Goal: Transaction & Acquisition: Book appointment/travel/reservation

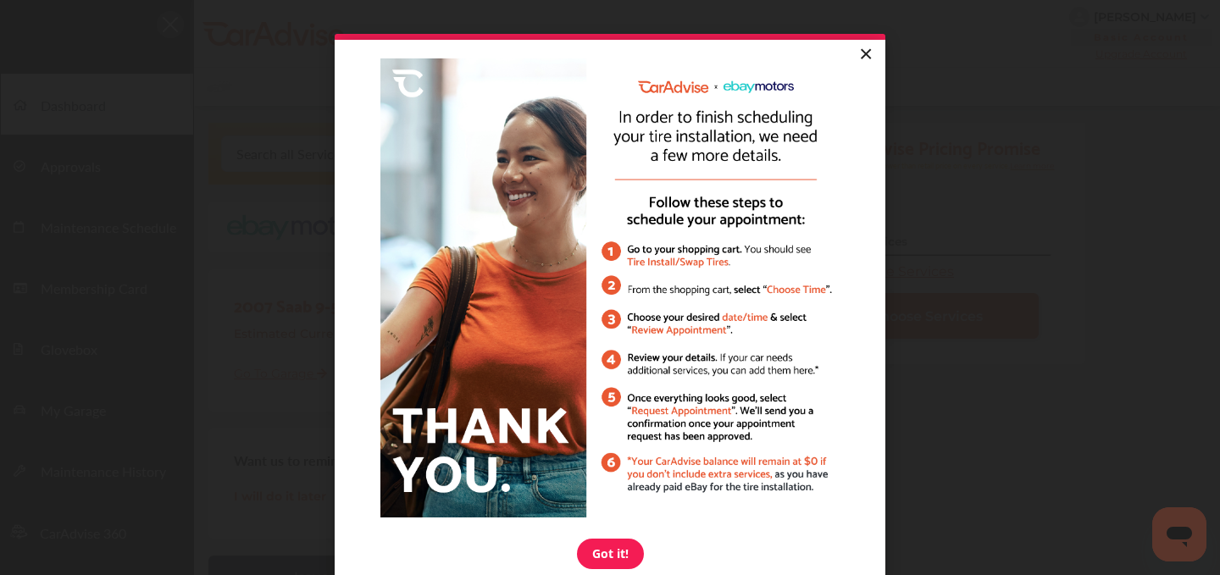
click at [858, 66] on link "×" at bounding box center [865, 55] width 30 height 30
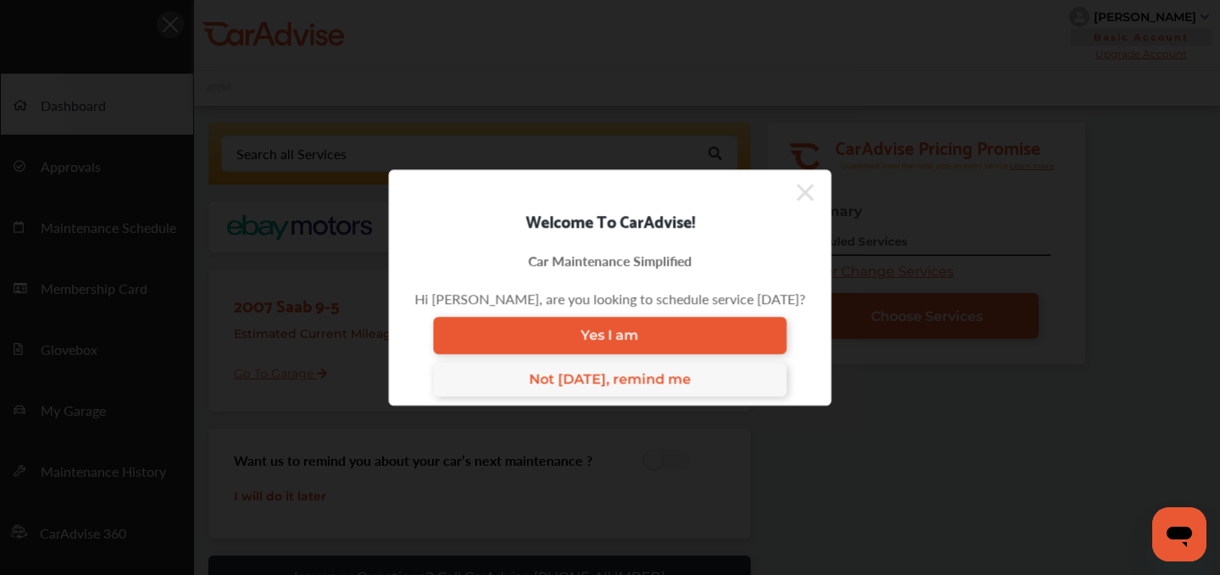
click at [797, 197] on icon at bounding box center [805, 192] width 17 height 27
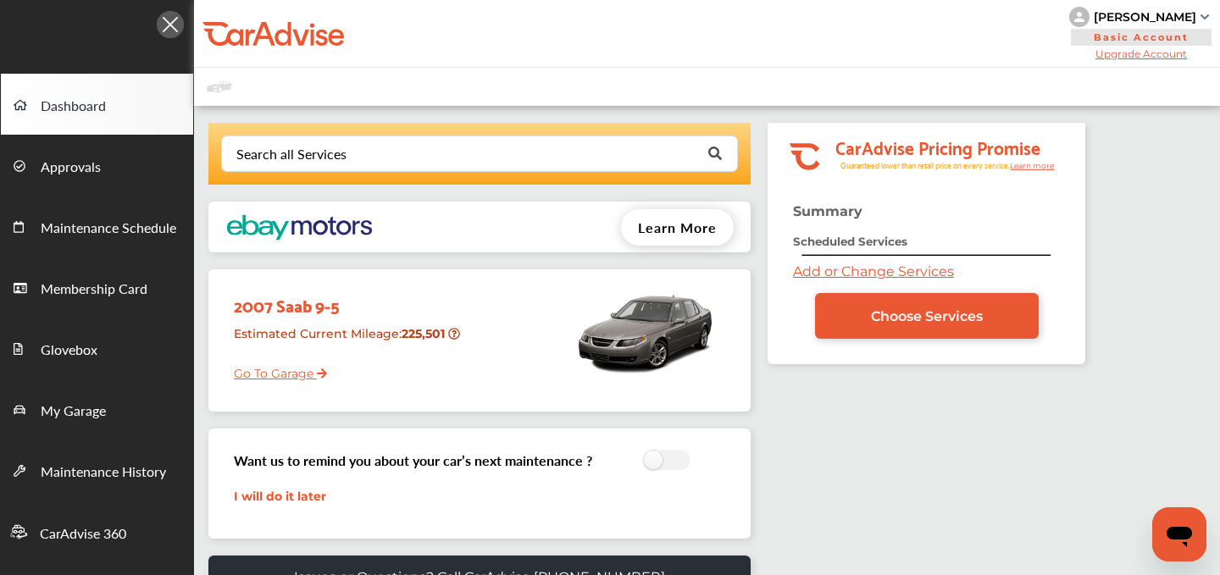
click at [818, 280] on div "Summary Scheduled Services Add or Change Services Choose Services" at bounding box center [926, 283] width 318 height 161
click at [818, 265] on link "Add or Change Services" at bounding box center [873, 271] width 161 height 16
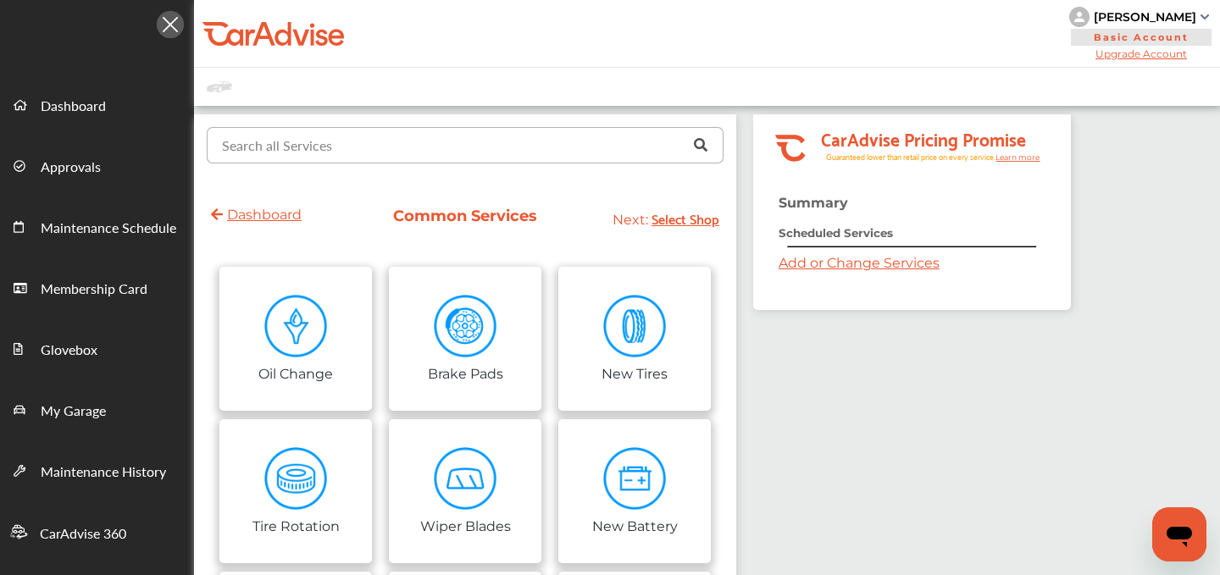
click at [393, 146] on input "text" at bounding box center [461, 144] width 506 height 33
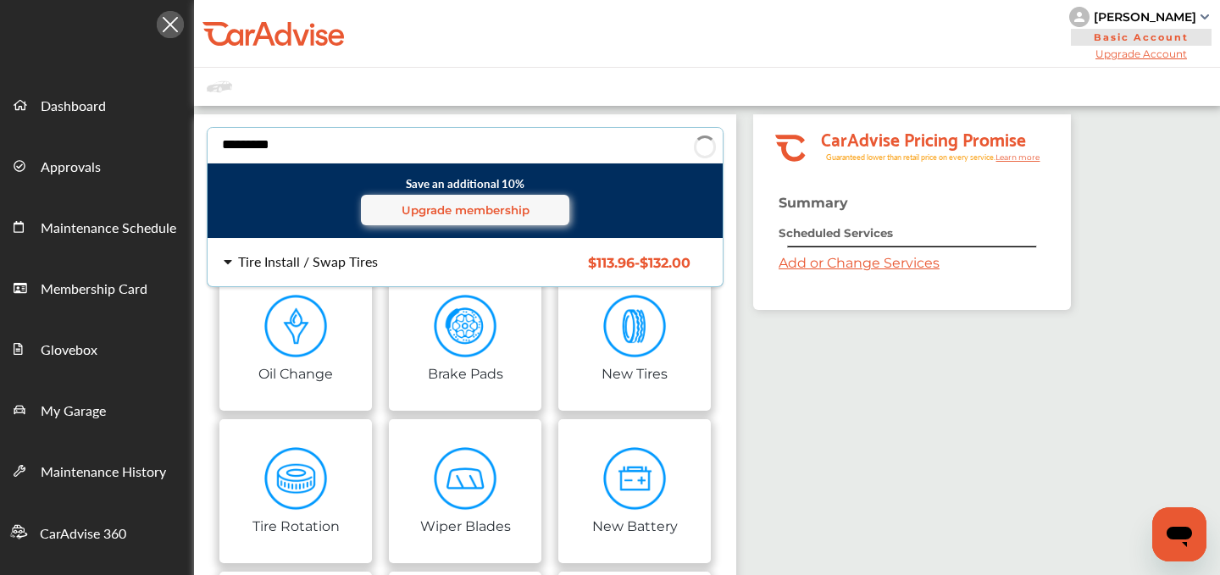
type input "*********"
click at [274, 255] on div "Tire Install / Swap Tires" at bounding box center [308, 262] width 140 height 14
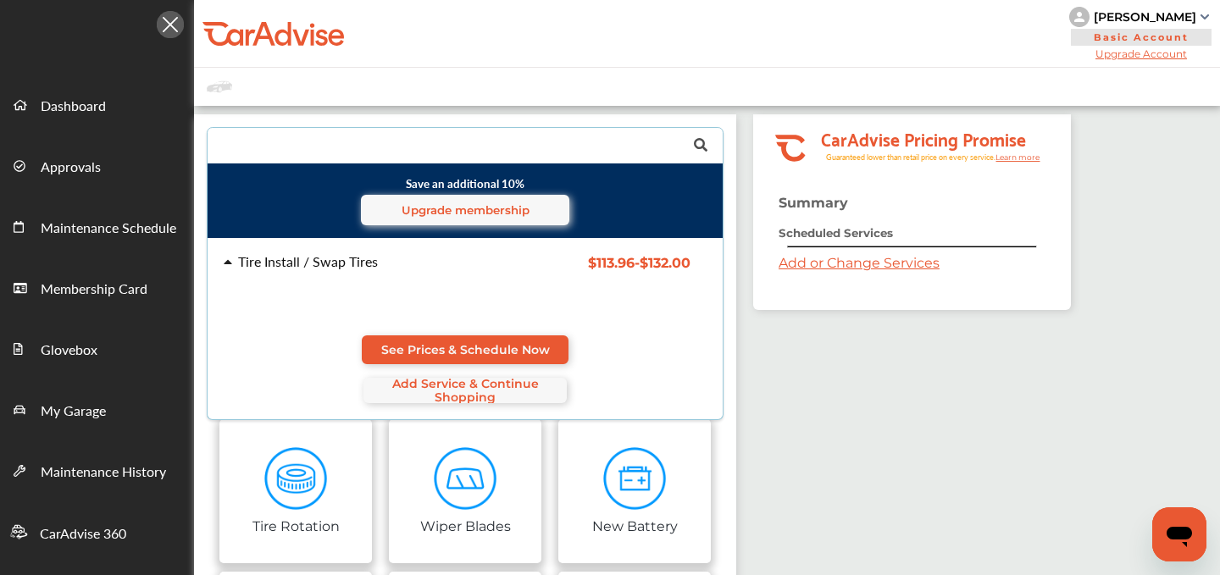
click at [401, 362] on div "See Prices & Schedule Now Add Service & Continue Shopping" at bounding box center [465, 369] width 483 height 68
click at [404, 358] on link "See Prices & Schedule Now" at bounding box center [465, 349] width 207 height 29
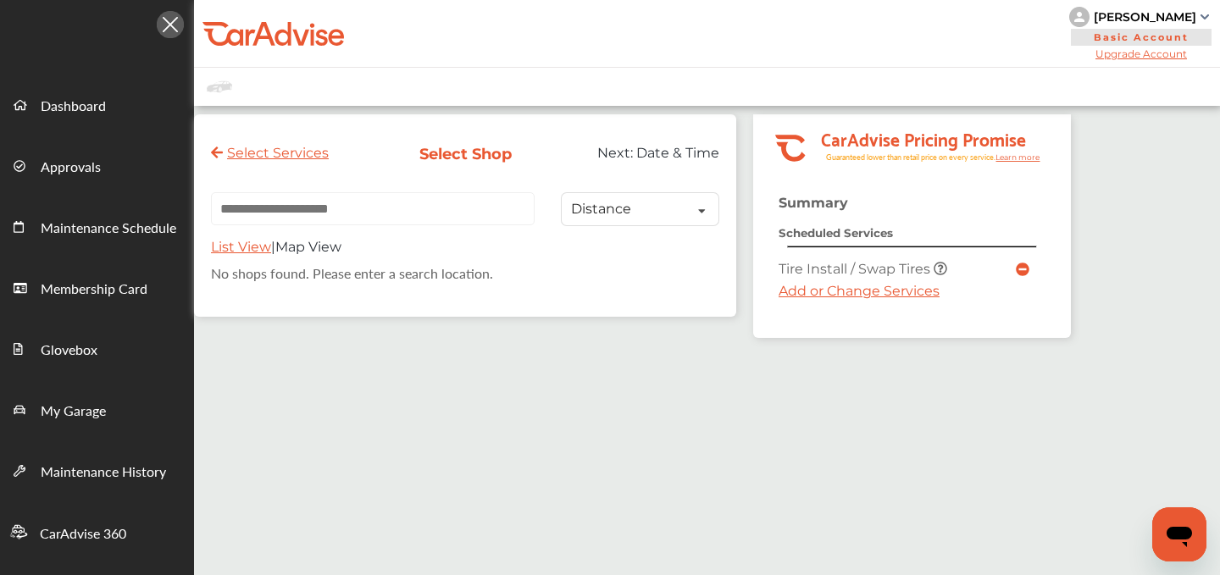
click at [859, 287] on link "Add or Change Services" at bounding box center [858, 291] width 161 height 16
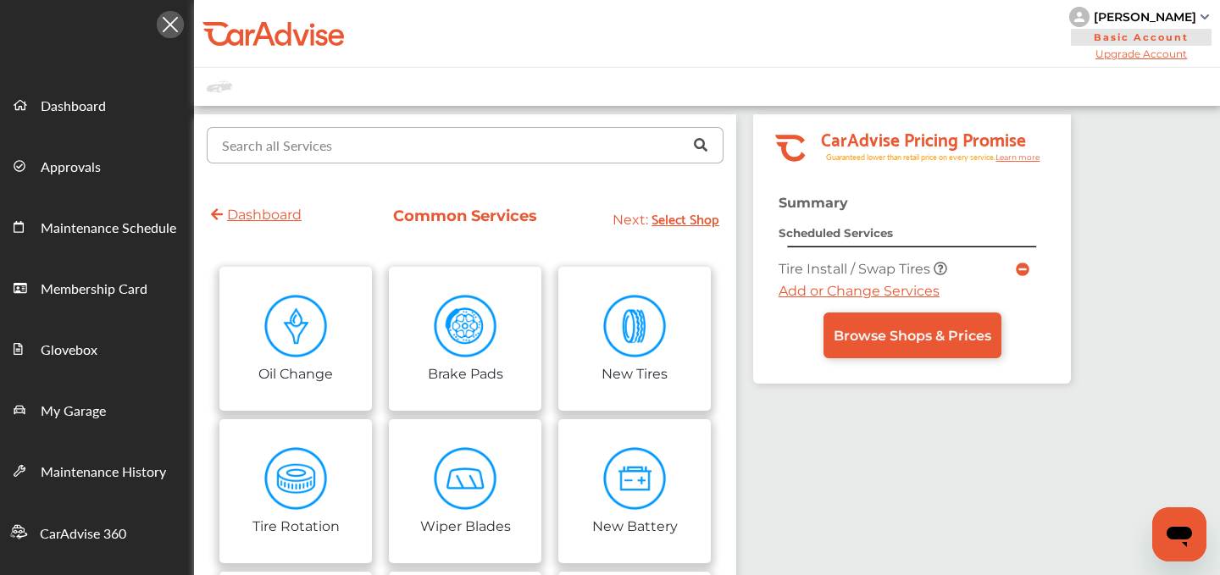
click at [406, 151] on input "text" at bounding box center [461, 144] width 506 height 33
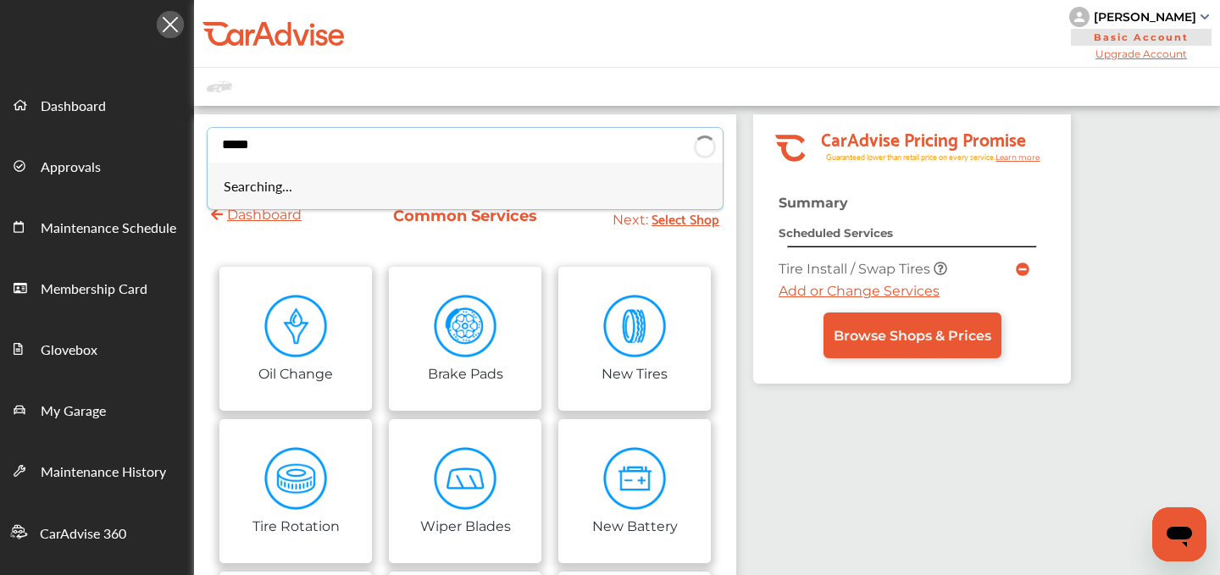
type input "*****"
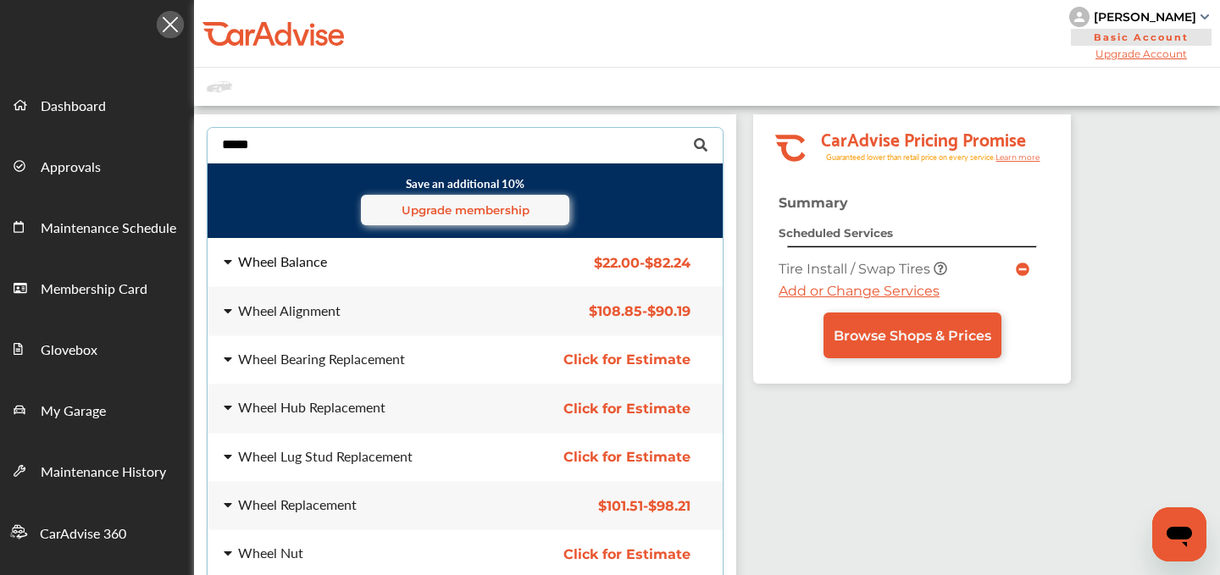
click at [329, 262] on div "Wheel Balance" at bounding box center [359, 262] width 271 height 14
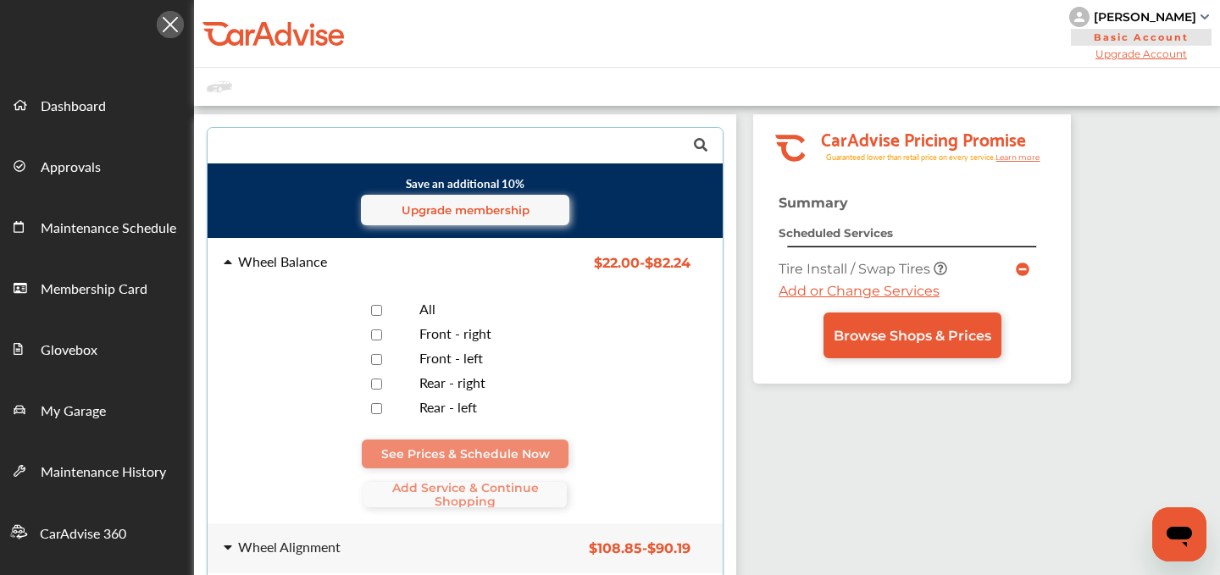
click at [384, 305] on div at bounding box center [375, 310] width 59 height 16
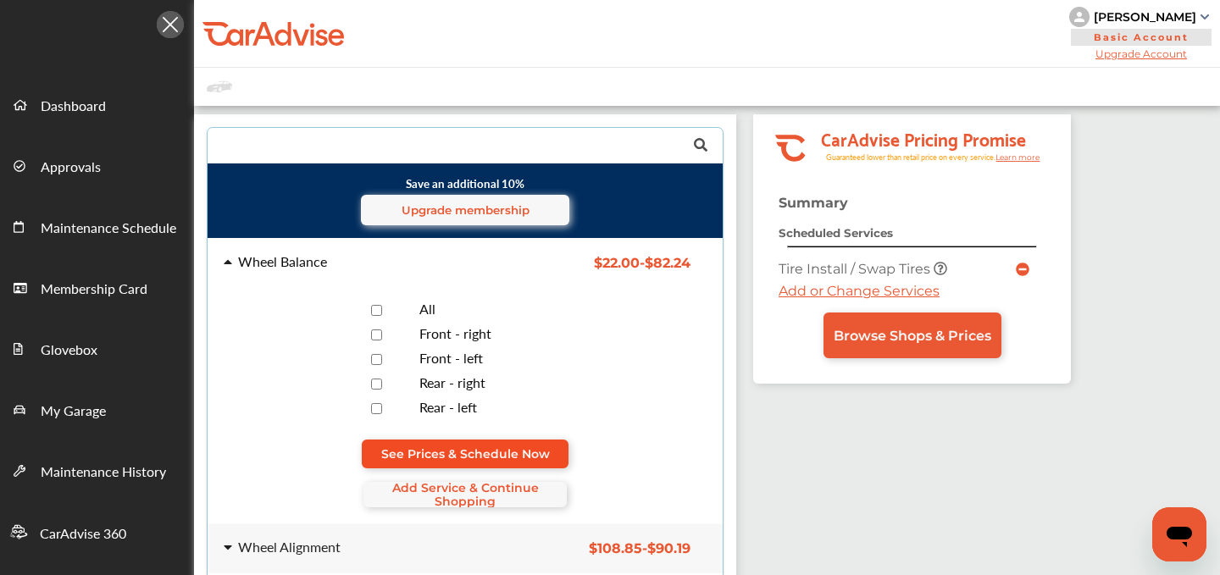
click at [451, 450] on span "See Prices & Schedule Now" at bounding box center [465, 454] width 169 height 14
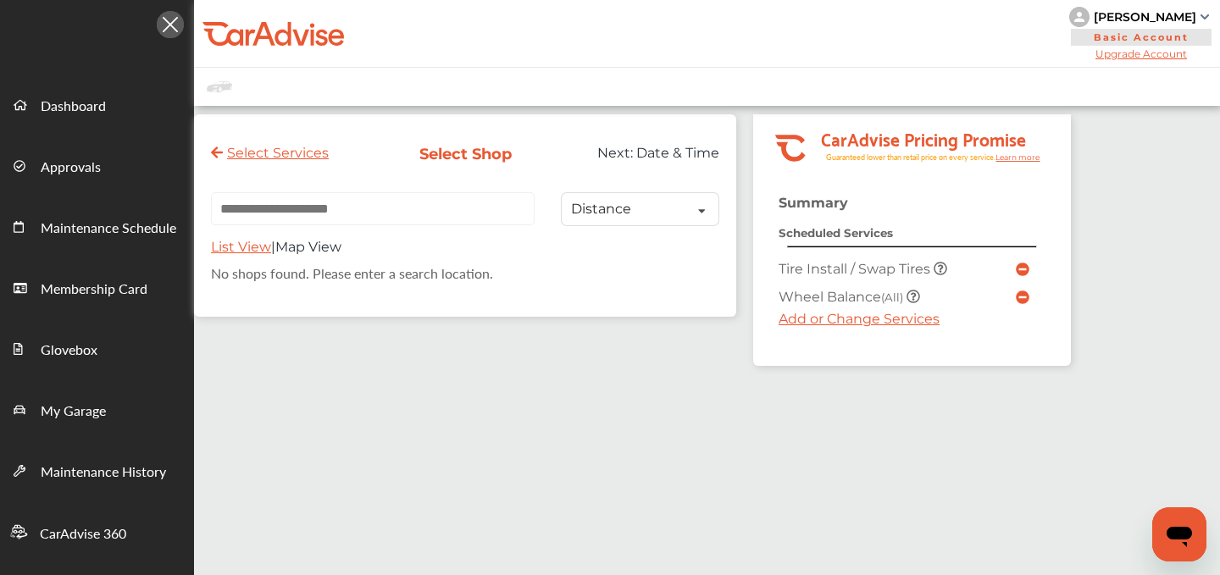
click at [364, 207] on input "text" at bounding box center [373, 208] width 324 height 33
paste input "**********"
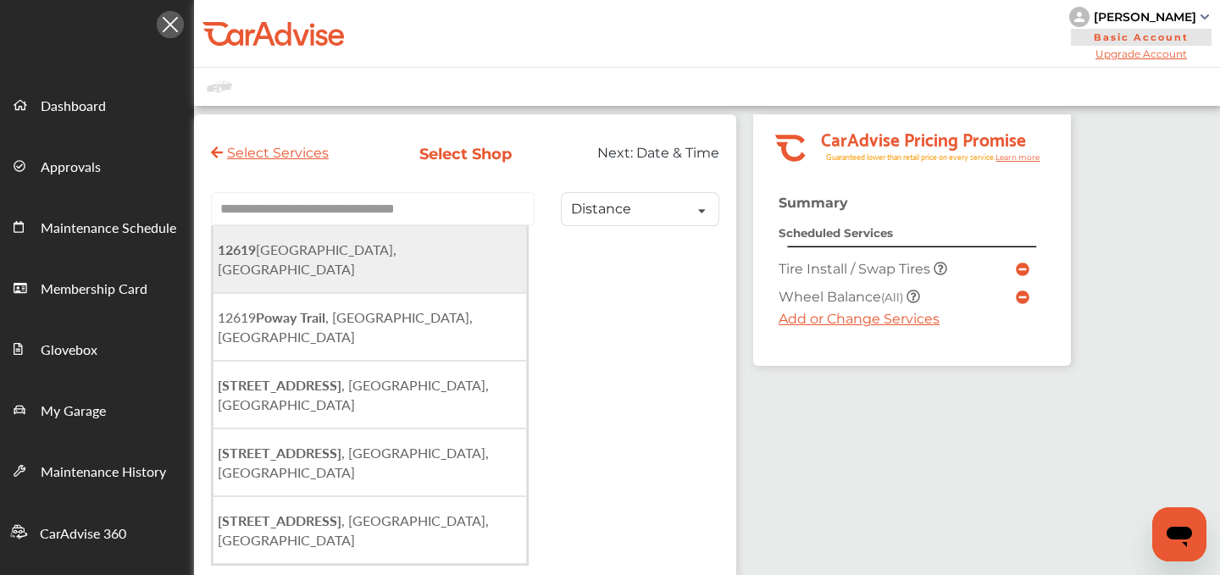
click at [337, 245] on span "[STREET_ADDRESS]" at bounding box center [307, 259] width 179 height 39
type input "**********"
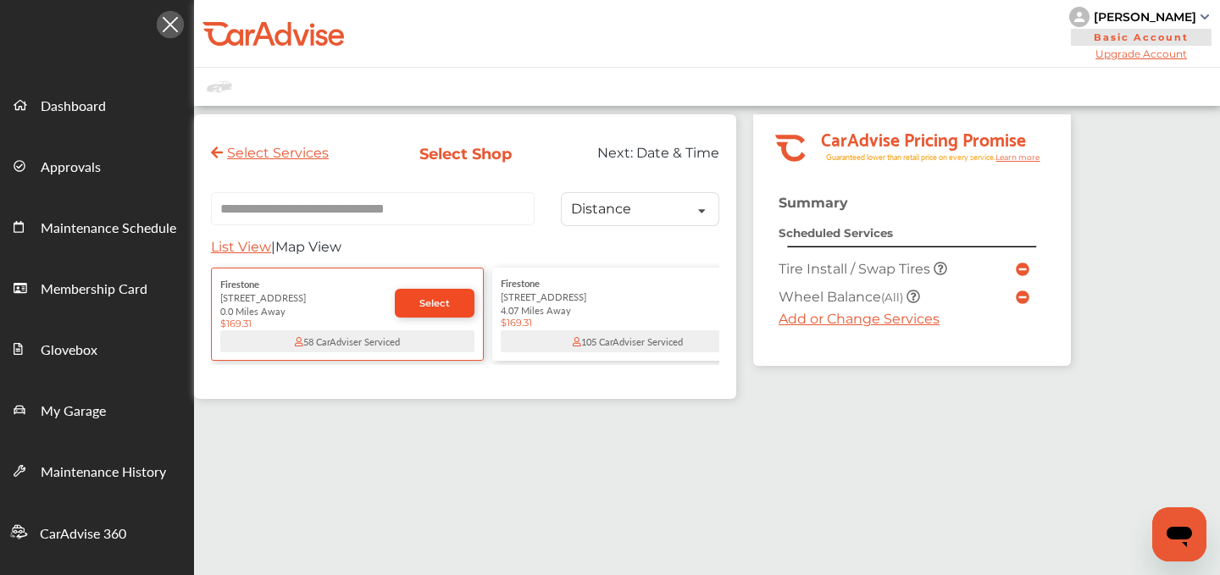
click at [424, 318] on link "Select" at bounding box center [435, 303] width 80 height 29
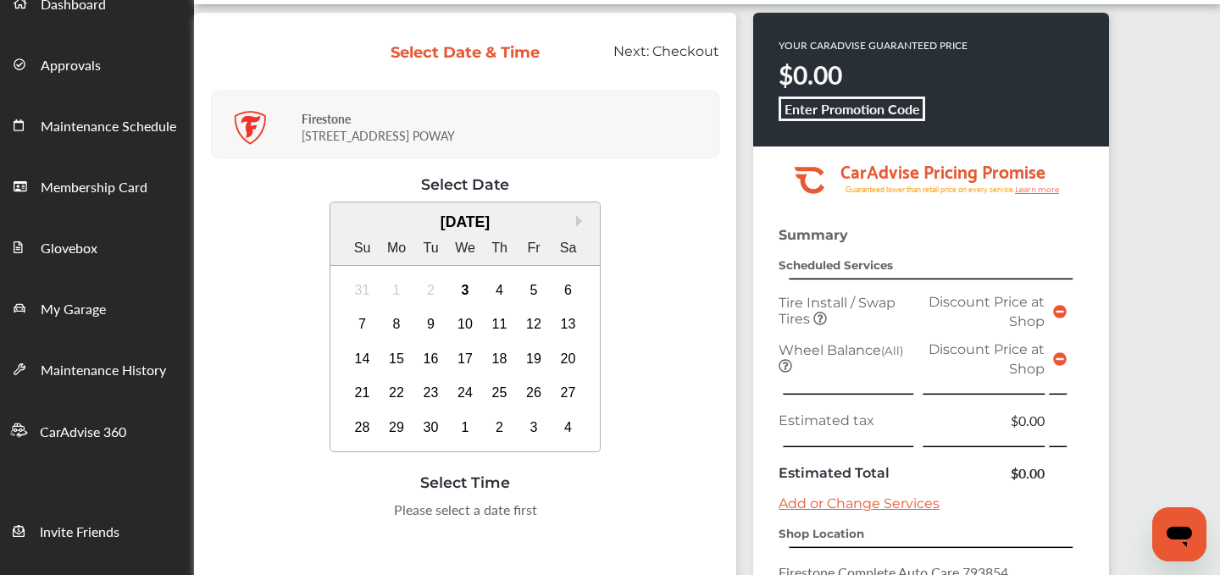
scroll to position [102, 0]
click at [466, 292] on div "3" at bounding box center [464, 289] width 27 height 27
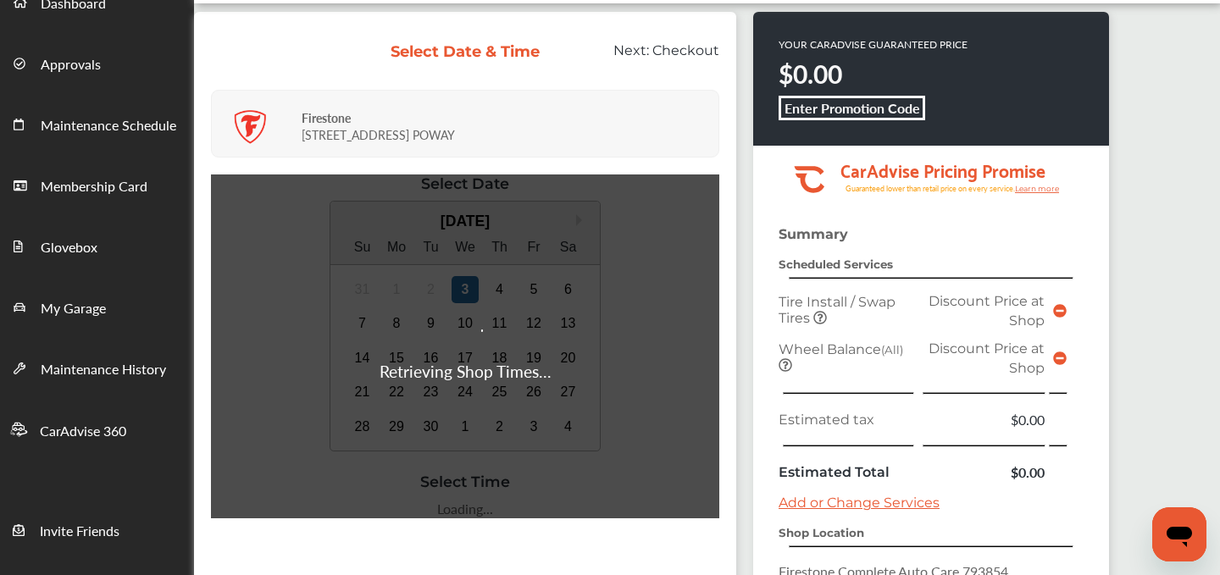
scroll to position [271, 0]
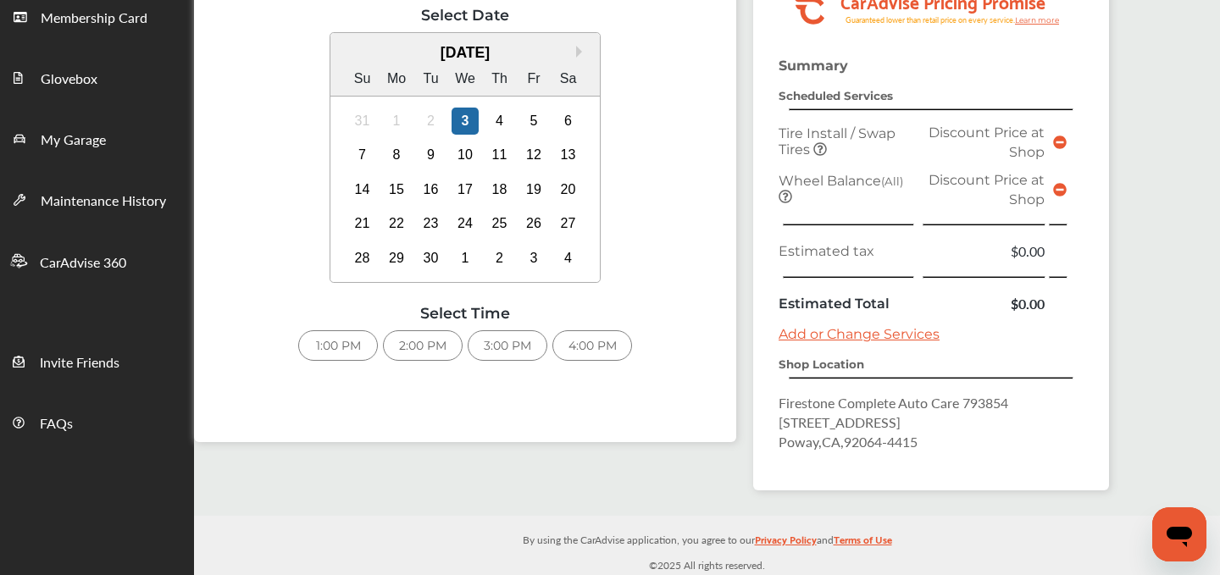
click at [313, 348] on div "1:00 PM" at bounding box center [338, 345] width 80 height 30
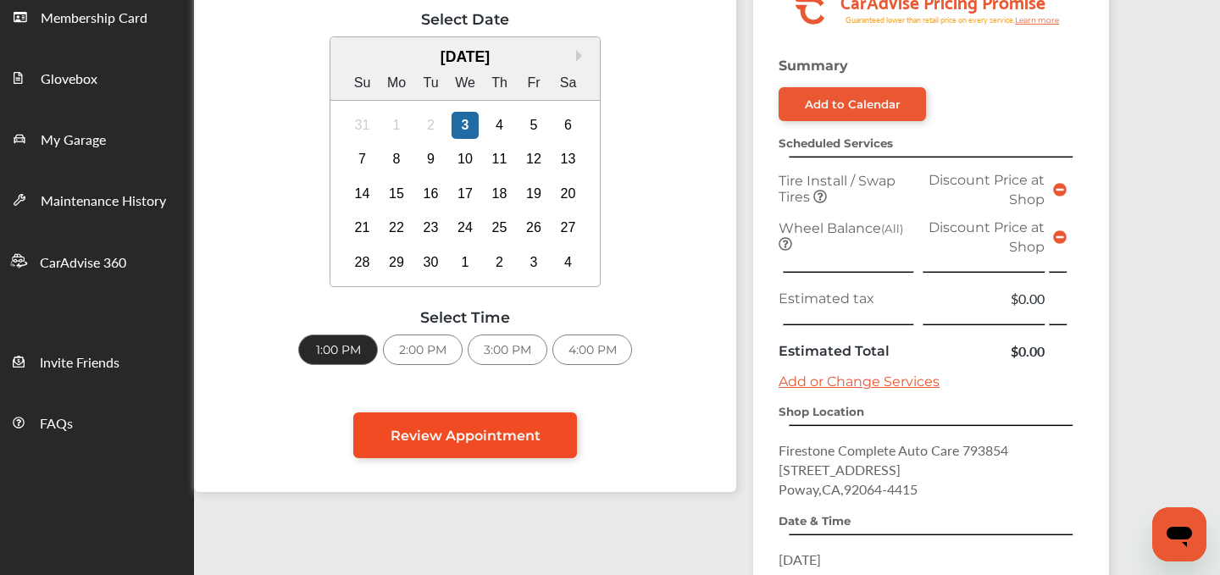
click at [537, 423] on link "Review Appointment" at bounding box center [465, 435] width 224 height 46
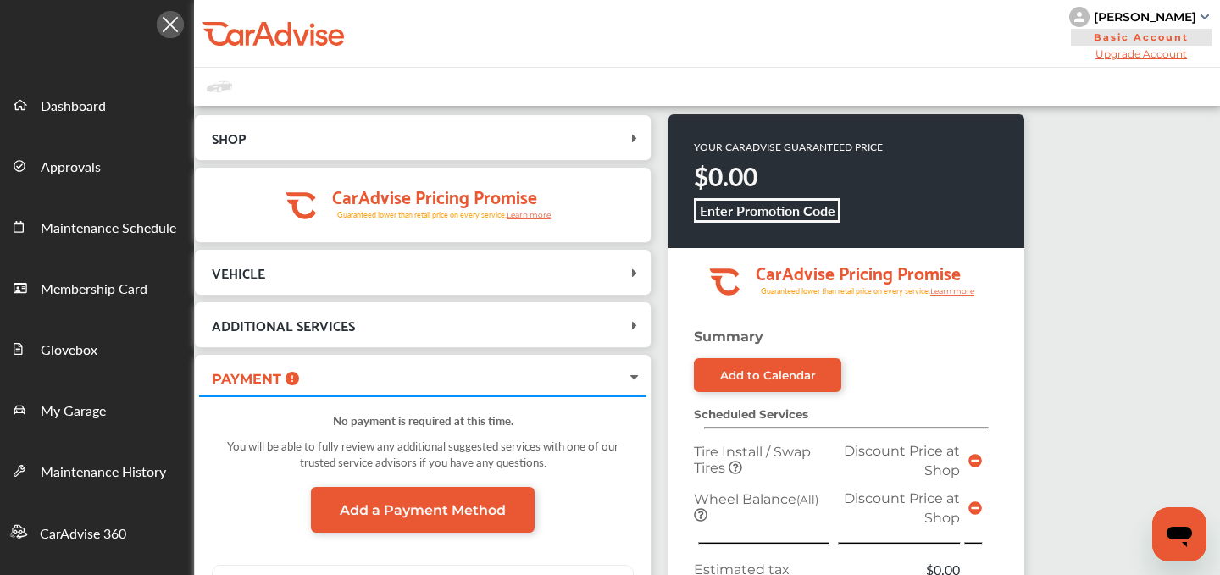
scroll to position [485, 0]
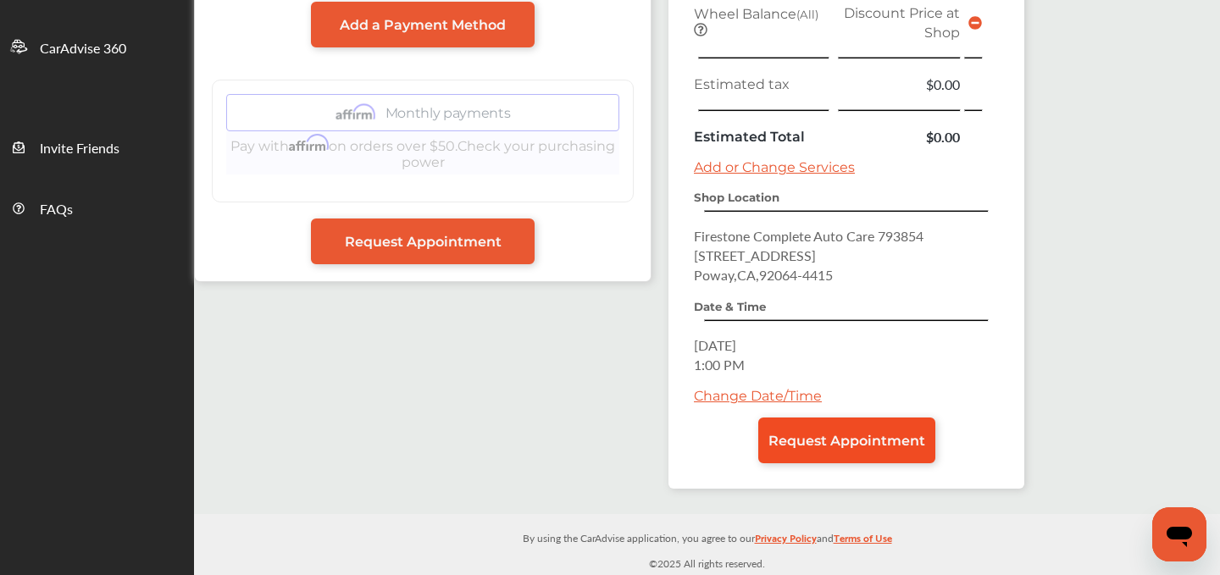
click at [849, 451] on link "Request Appointment" at bounding box center [846, 441] width 177 height 46
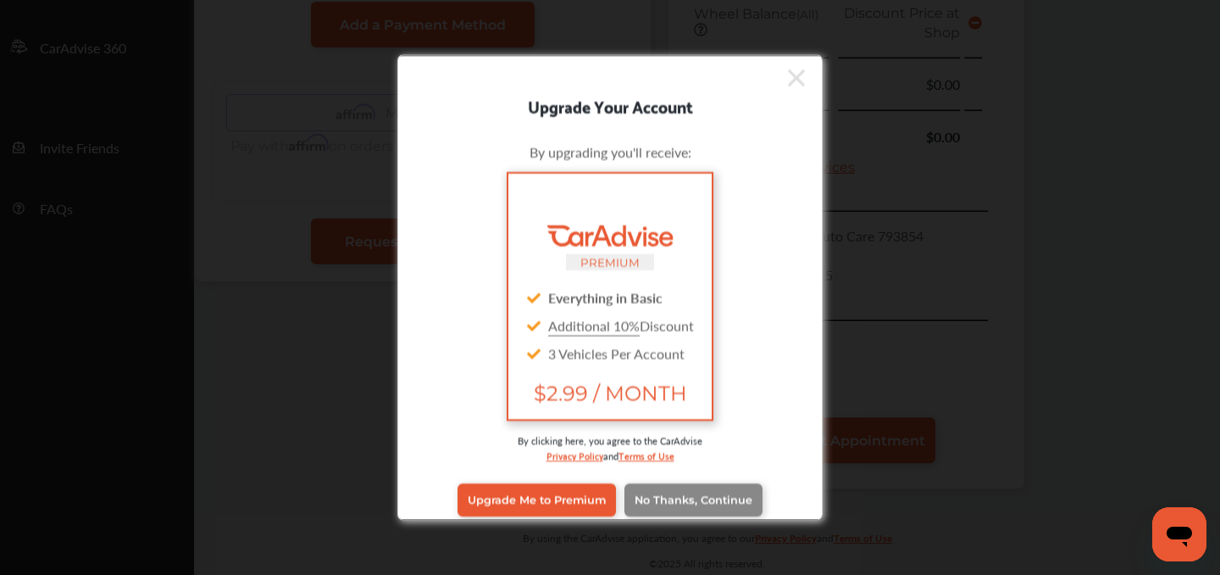
click at [694, 504] on span "No Thanks, Continue" at bounding box center [693, 500] width 118 height 13
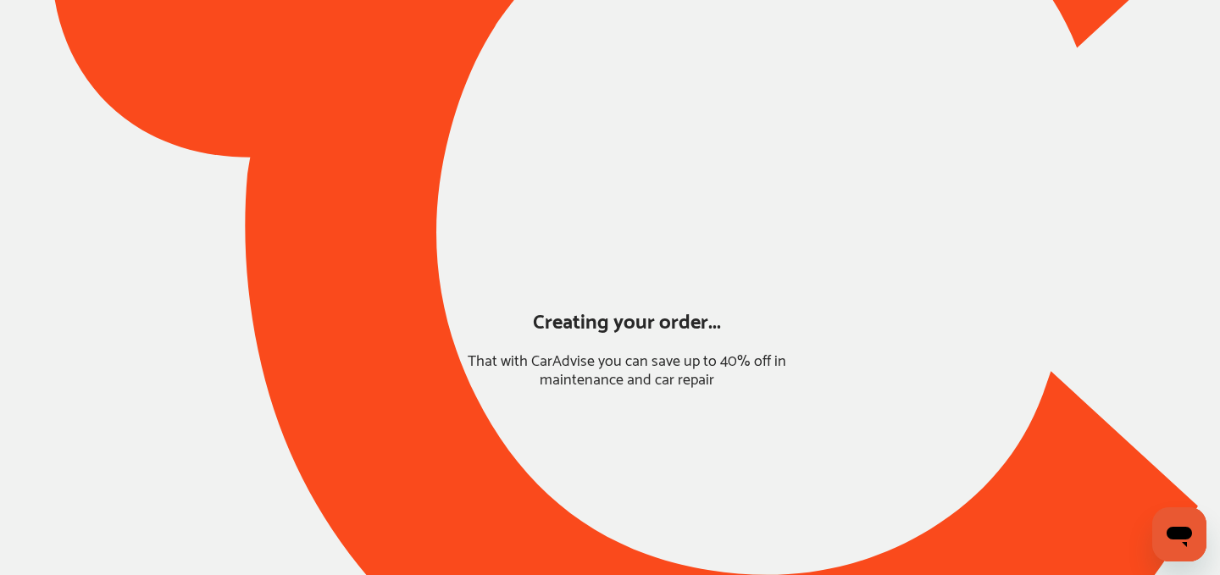
scroll to position [147, 0]
